Goal: Task Accomplishment & Management: Complete application form

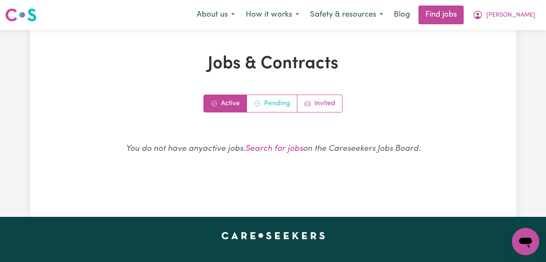
click at [279, 108] on link "Pending" at bounding box center [272, 103] width 50 height 17
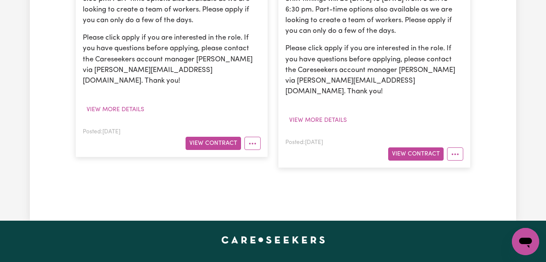
scroll to position [429, 0]
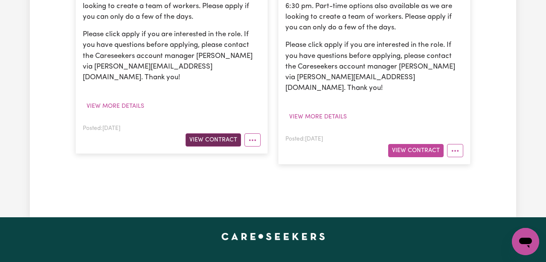
click at [200, 133] on button "View Contract" at bounding box center [213, 139] width 55 height 13
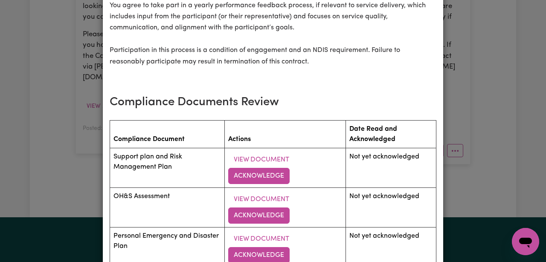
scroll to position [1161, 0]
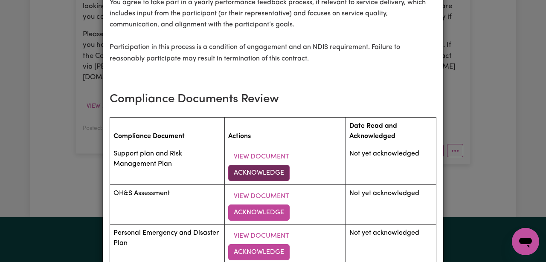
click at [247, 165] on button "Acknowledge" at bounding box center [258, 173] width 61 height 16
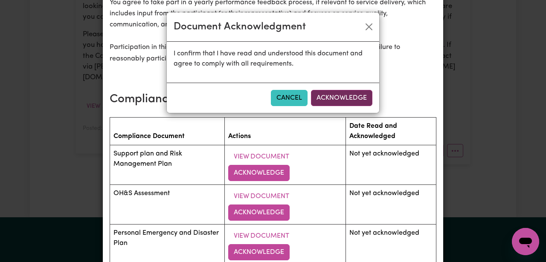
click at [346, 101] on button "Acknowledge" at bounding box center [341, 98] width 61 height 16
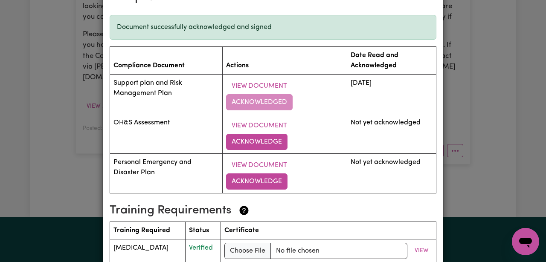
scroll to position [1265, 0]
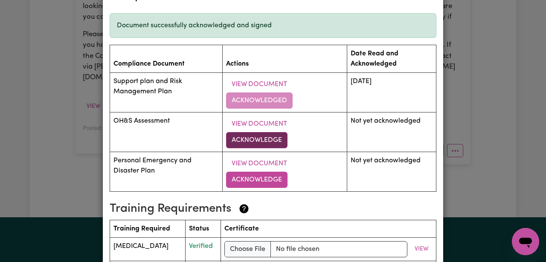
click at [269, 132] on button "Acknowledge" at bounding box center [256, 140] width 61 height 16
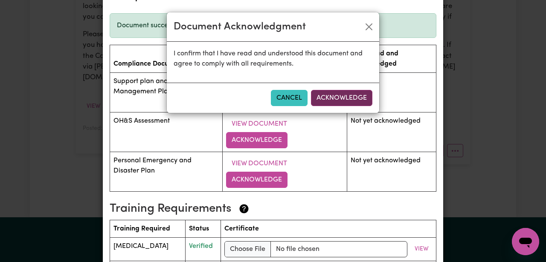
click at [330, 98] on button "Acknowledge" at bounding box center [341, 98] width 61 height 16
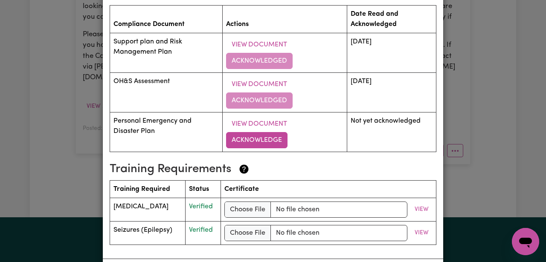
scroll to position [1304, 0]
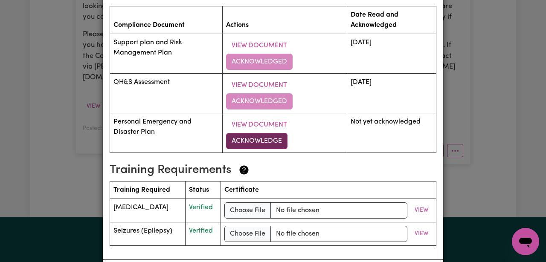
click at [251, 133] on button "Acknowledge" at bounding box center [256, 141] width 61 height 16
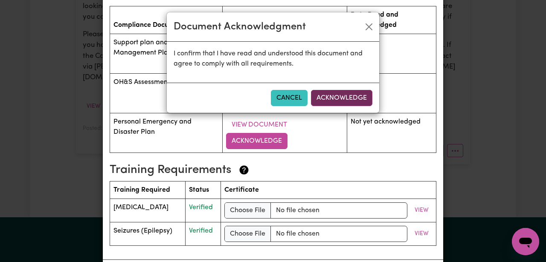
click at [347, 99] on button "Acknowledge" at bounding box center [341, 98] width 61 height 16
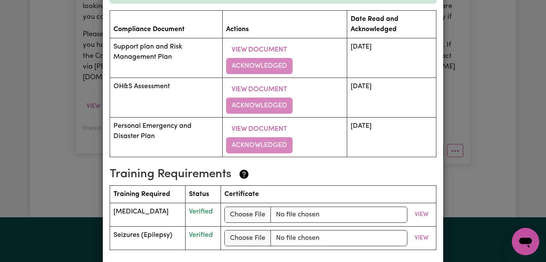
scroll to position [1333, 0]
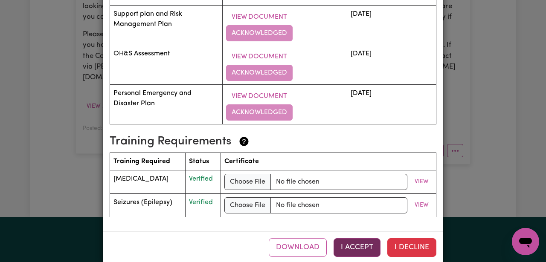
click at [356, 238] on button "I Accept" at bounding box center [357, 247] width 47 height 19
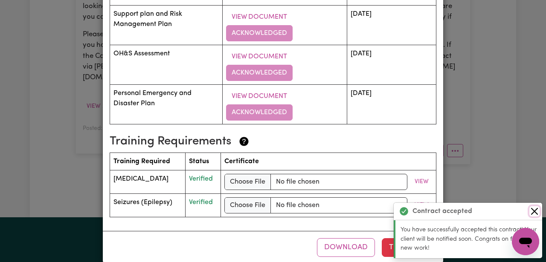
click at [536, 213] on button "Close" at bounding box center [534, 211] width 10 height 10
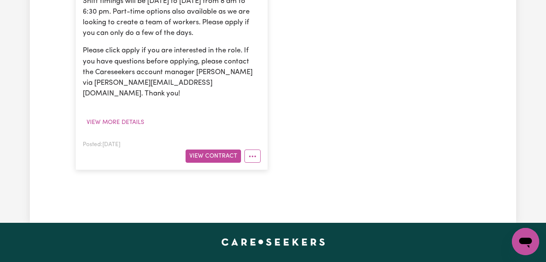
scroll to position [453, 0]
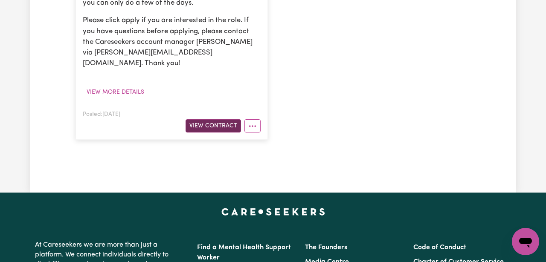
click at [217, 119] on button "View Contract" at bounding box center [213, 125] width 55 height 13
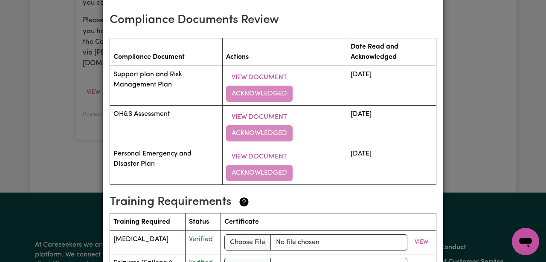
scroll to position [1301, 0]
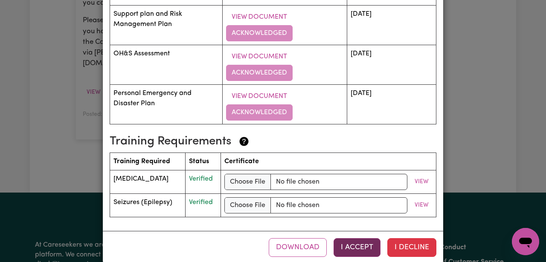
click at [356, 238] on button "I Accept" at bounding box center [357, 247] width 47 height 19
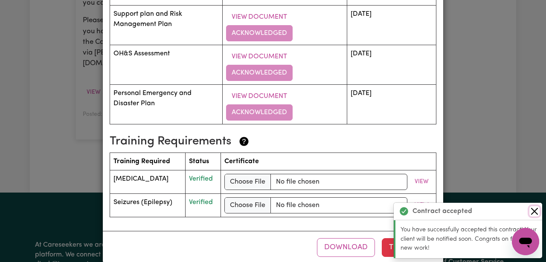
click at [534, 212] on button "Close" at bounding box center [534, 211] width 10 height 10
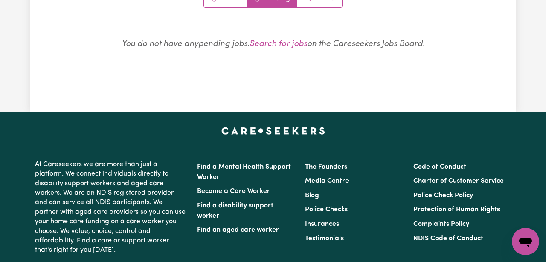
scroll to position [0, 0]
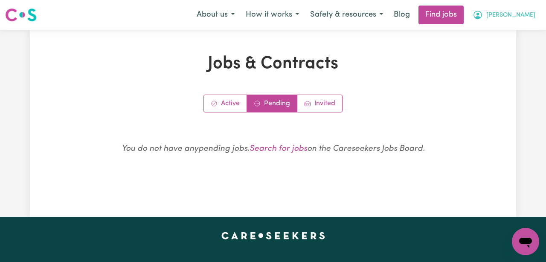
click at [482, 17] on icon "My Account" at bounding box center [477, 15] width 9 height 9
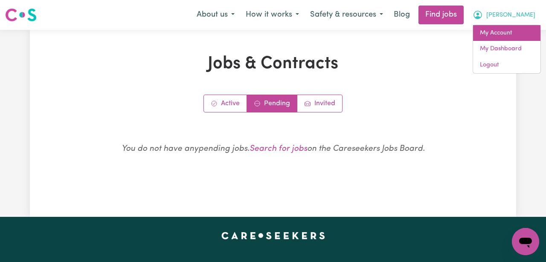
click at [499, 35] on link "My Account" at bounding box center [506, 33] width 67 height 16
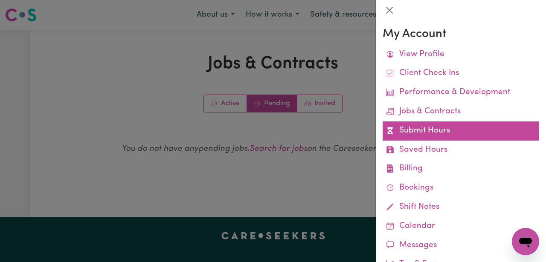
click at [418, 126] on link "Submit Hours" at bounding box center [461, 131] width 157 height 19
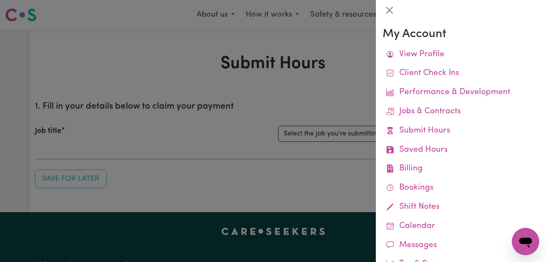
click at [311, 93] on div at bounding box center [273, 131] width 546 height 262
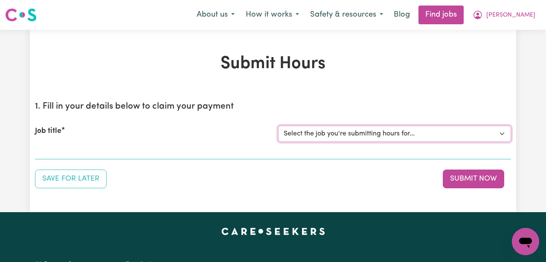
click at [312, 138] on select "Select the job you're submitting hours for... [[PERSON_NAME]] ([DATE]) Support …" at bounding box center [394, 134] width 233 height 16
click at [316, 128] on select "Select the job you're submitting hours for... [[PERSON_NAME]] ([DATE]) Support …" at bounding box center [394, 134] width 233 height 16
select select "13925"
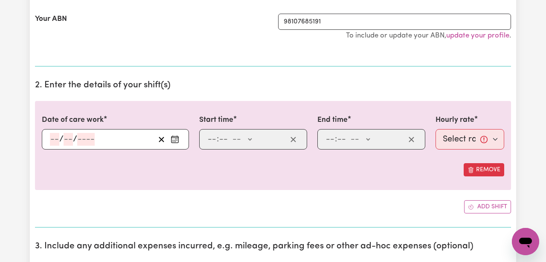
scroll to position [182, 0]
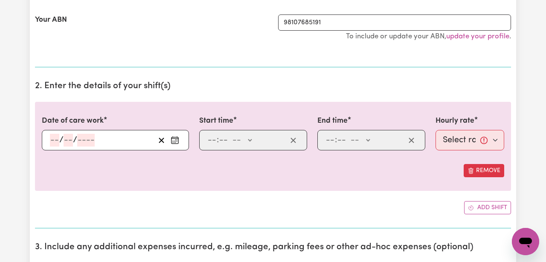
click at [176, 139] on icon "Enter the date of care work" at bounding box center [175, 140] width 9 height 9
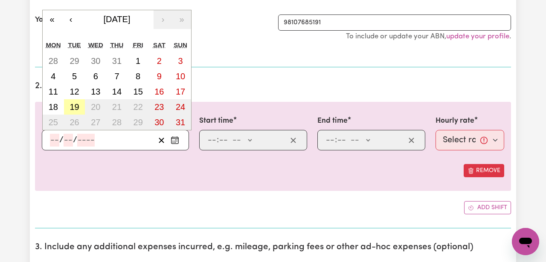
click at [78, 104] on abbr "19" at bounding box center [74, 106] width 9 height 9
type input "[DATE]"
type input "19"
type input "8"
type input "2025"
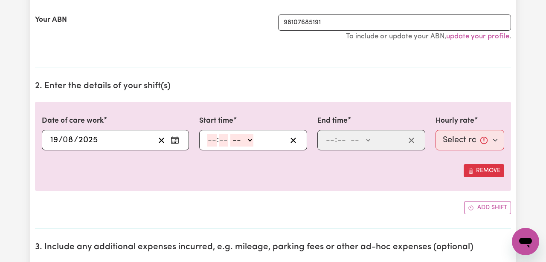
click at [261, 139] on div ": -- AM PM" at bounding box center [246, 140] width 80 height 13
type input "12"
type input "00"
click at [211, 140] on input "12" at bounding box center [211, 140] width 9 height 13
type input "12"
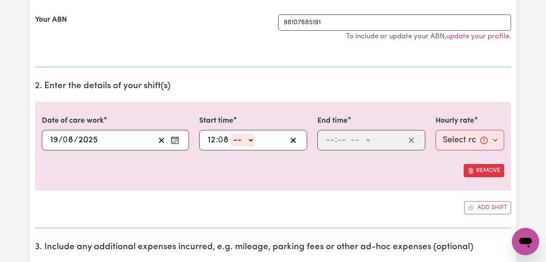
type input "8"
click at [211, 140] on input "12" at bounding box center [211, 140] width 9 height 13
click at [212, 140] on input "10" at bounding box center [211, 140] width 9 height 13
type input "12"
click at [233, 143] on select "-- AM PM" at bounding box center [242, 140] width 23 height 13
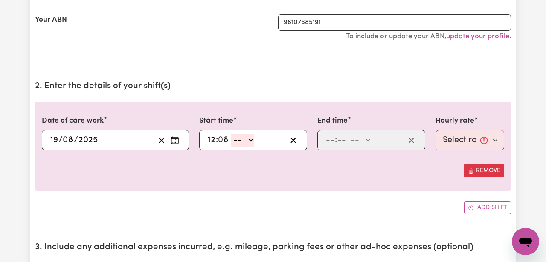
select select "am"
click at [211, 141] on input "12" at bounding box center [211, 140] width 9 height 13
type input "08:08"
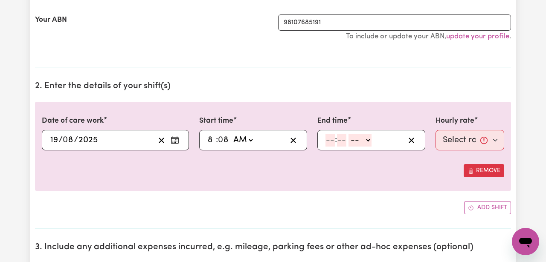
type input "8"
type input "08:00"
type input "00"
click at [331, 141] on input "number" at bounding box center [329, 140] width 9 height 13
type input "12"
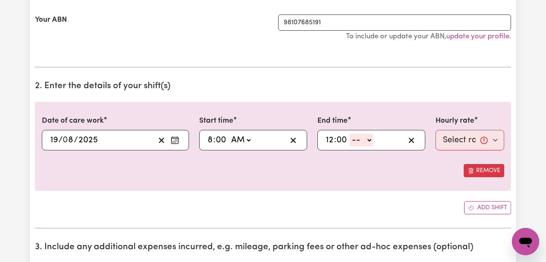
type input "00"
click at [356, 140] on select "-- AM PM" at bounding box center [361, 140] width 23 height 13
select select "pm"
type input "12:00"
type input "0"
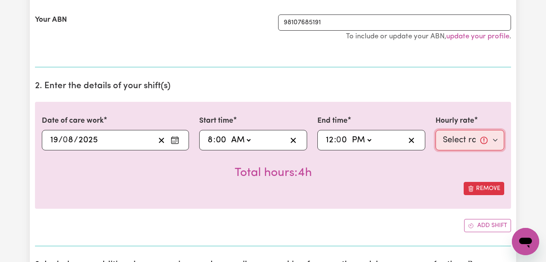
click at [450, 138] on select "Select rate... $61.07 (Weekday)" at bounding box center [469, 140] width 69 height 20
select select "61.07-Weekday"
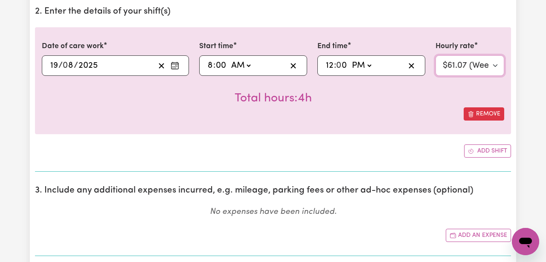
scroll to position [260, 0]
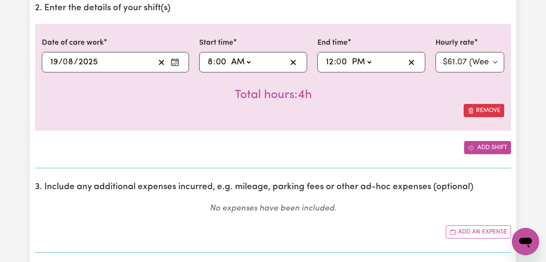
click at [471, 146] on icon "Add another shift" at bounding box center [471, 148] width 6 height 6
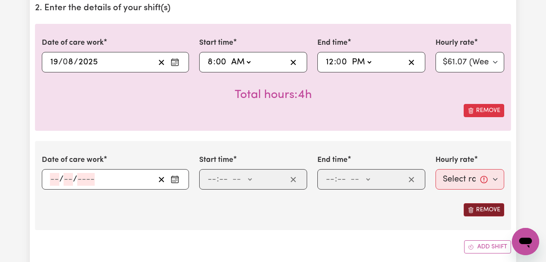
click at [471, 208] on icon "Remove this shift" at bounding box center [470, 210] width 7 height 7
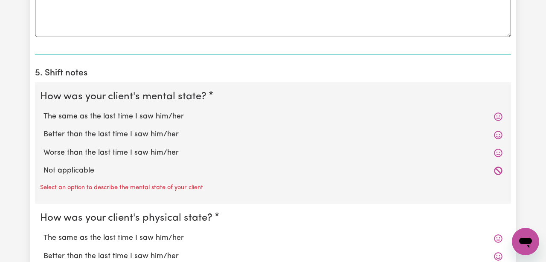
scroll to position [578, 0]
click at [499, 115] on icon at bounding box center [498, 116] width 8 height 8
click at [499, 117] on icon at bounding box center [498, 116] width 9 height 9
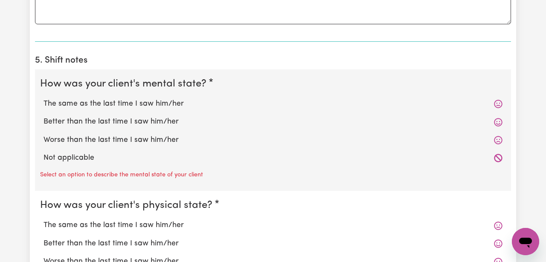
scroll to position [591, 0]
click at [165, 101] on label "The same as the last time I saw him/her" at bounding box center [273, 103] width 459 height 11
click at [44, 98] on input "The same as the last time I saw him/her" at bounding box center [43, 98] width 0 height 0
radio input "true"
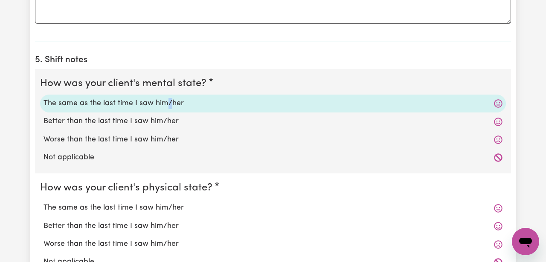
click at [165, 100] on label "The same as the last time I saw him/her" at bounding box center [273, 103] width 459 height 11
click at [44, 98] on input "The same as the last time I saw him/her" at bounding box center [43, 98] width 0 height 0
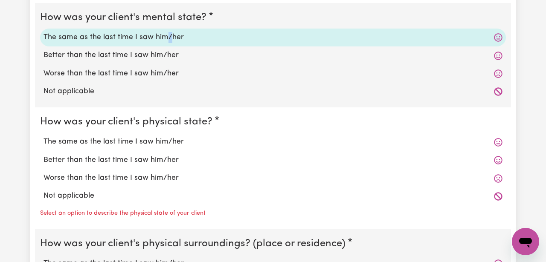
scroll to position [658, 0]
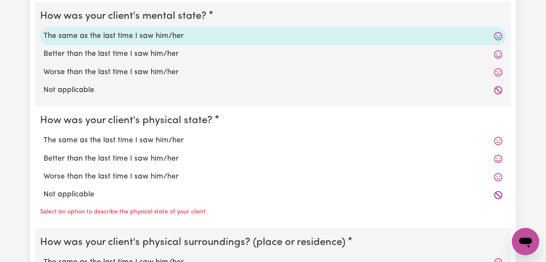
click at [153, 142] on label "The same as the last time I saw him/her" at bounding box center [273, 140] width 459 height 11
click at [44, 135] on input "The same as the last time I saw him/her" at bounding box center [43, 135] width 0 height 0
radio input "true"
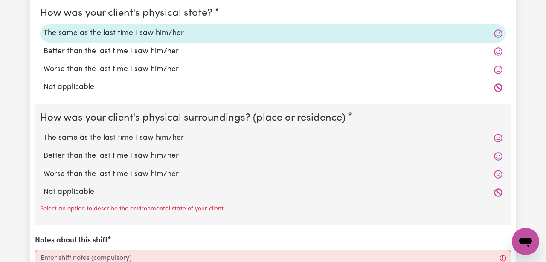
scroll to position [766, 0]
click at [153, 139] on label "The same as the last time I saw him/her" at bounding box center [273, 137] width 459 height 11
click at [44, 132] on input "The same as the last time I saw him/her" at bounding box center [43, 132] width 0 height 0
radio input "true"
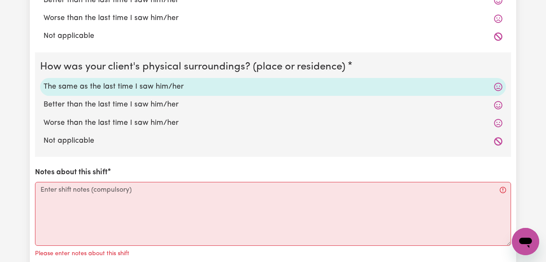
scroll to position [838, 0]
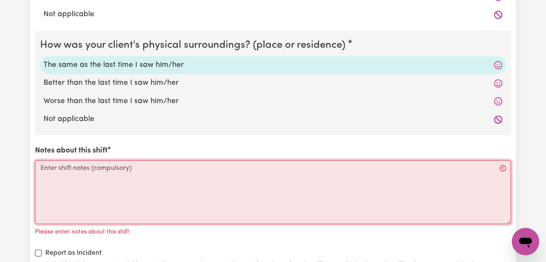
paste textarea "[PERSON_NAME] slept in [DATE] and presented as happy, showing less focus on his…"
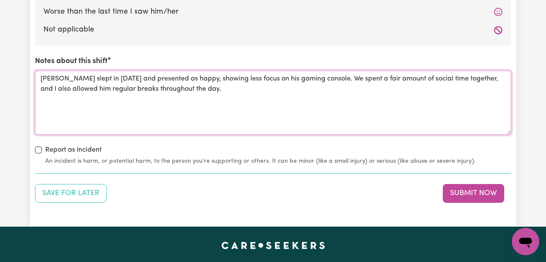
scroll to position [929, 0]
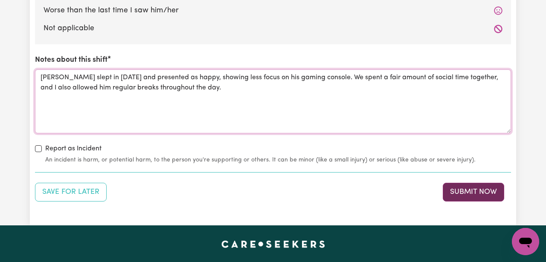
type textarea "[PERSON_NAME] slept in [DATE] and presented as happy, showing less focus on his…"
click at [454, 192] on button "Submit Now" at bounding box center [473, 192] width 61 height 19
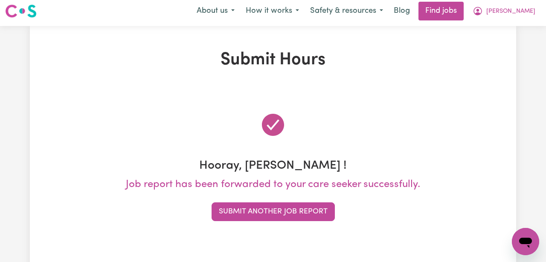
scroll to position [0, 0]
